Goal: Task Accomplishment & Management: Manage account settings

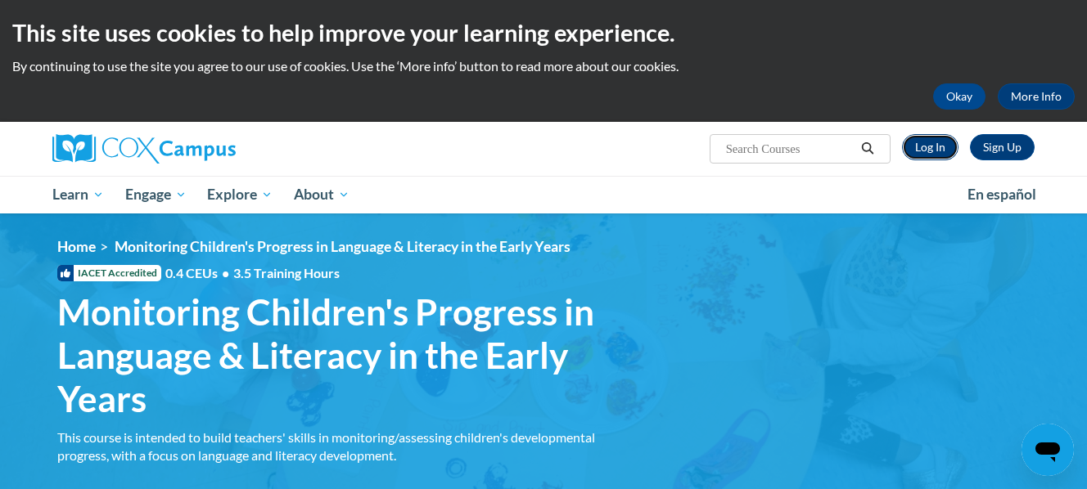
click at [922, 142] on link "Log In" at bounding box center [930, 147] width 56 height 26
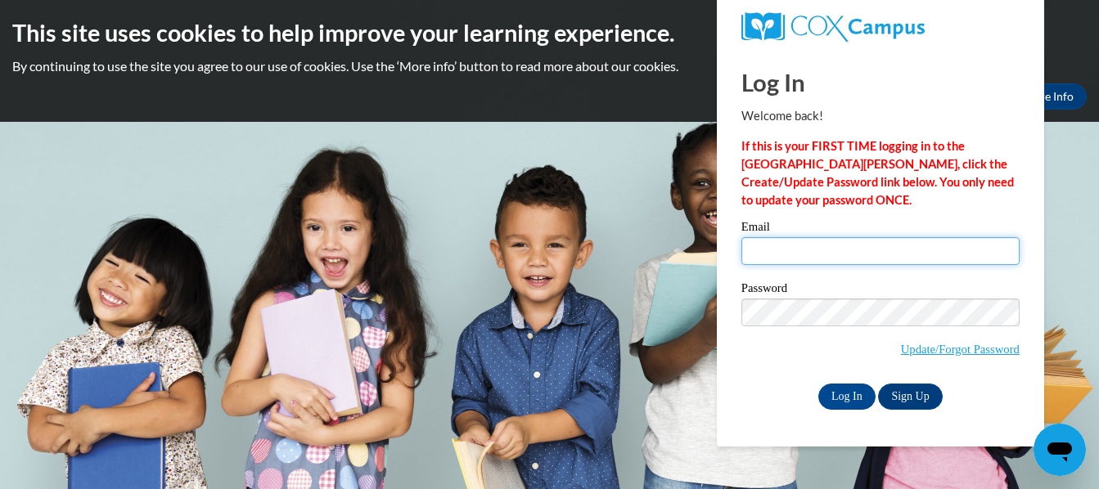
click at [793, 241] on input "Email" at bounding box center [880, 251] width 278 height 28
type input "adriane_swinney@yahoo.com"
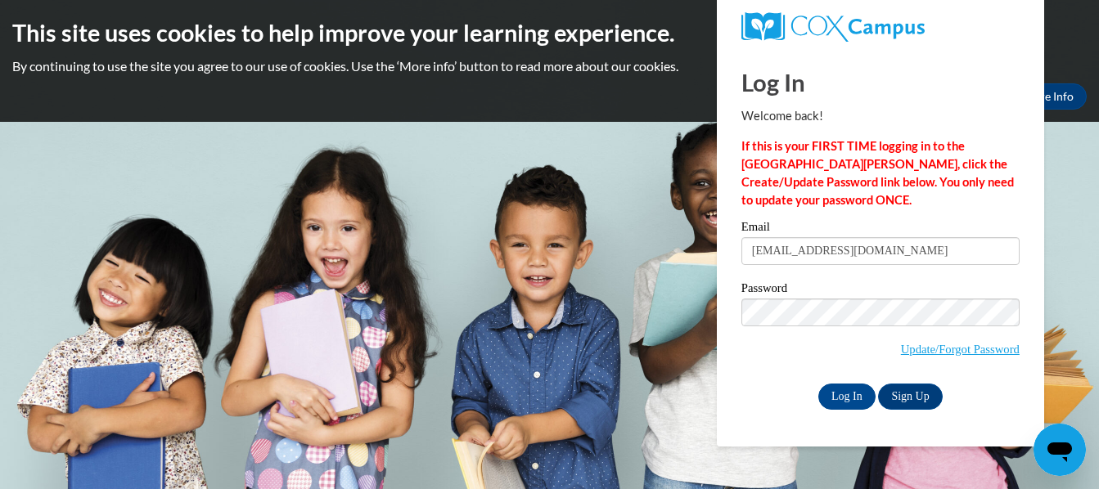
click at [828, 297] on div "Password Update/Forgot Password" at bounding box center [880, 330] width 278 height 97
click at [818, 384] on input "Log In" at bounding box center [846, 397] width 57 height 26
